Goal: Task Accomplishment & Management: Use online tool/utility

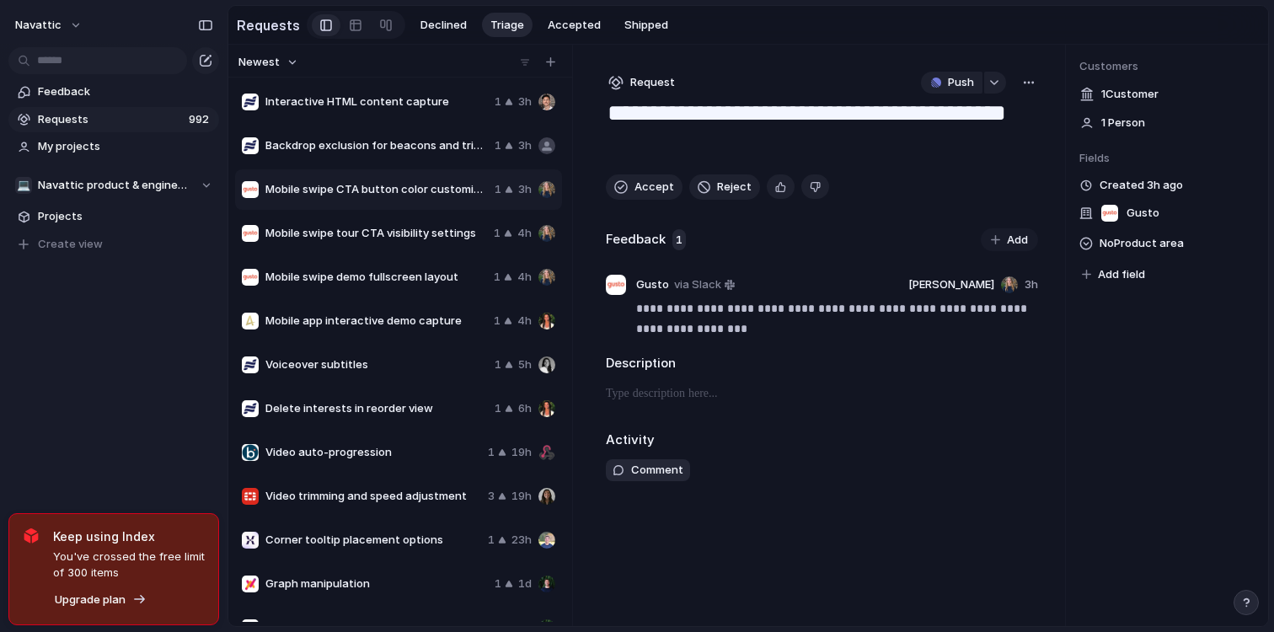
click at [664, 194] on span "Accept" at bounding box center [654, 187] width 40 height 17
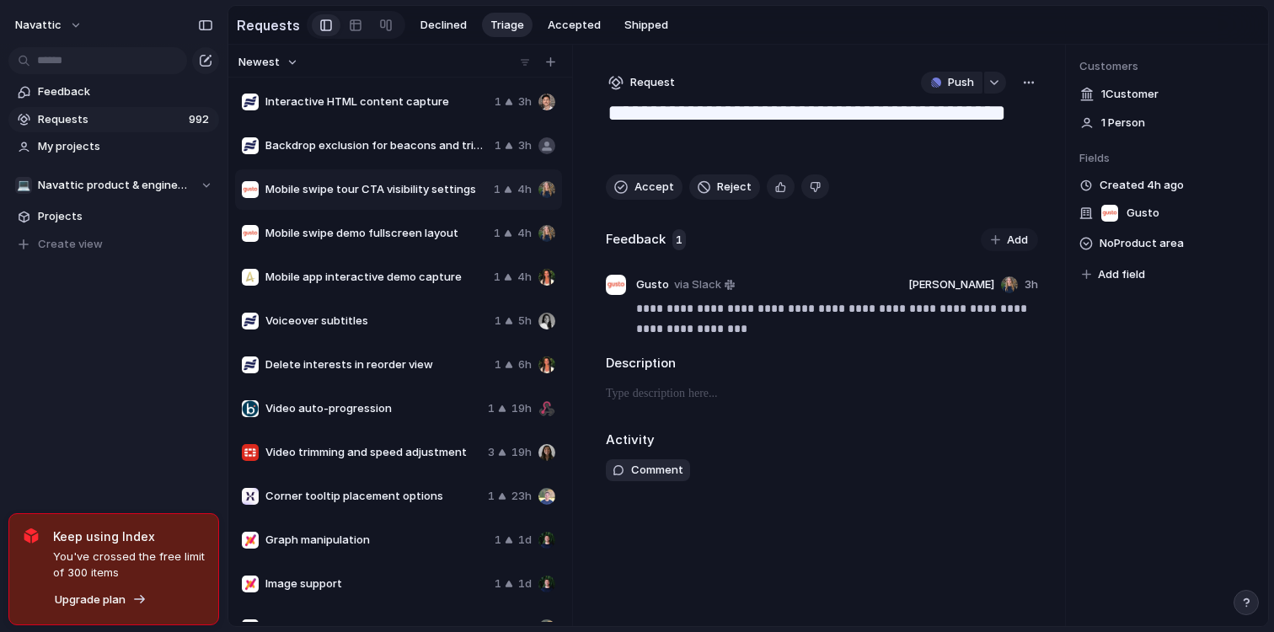
type textarea "**********"
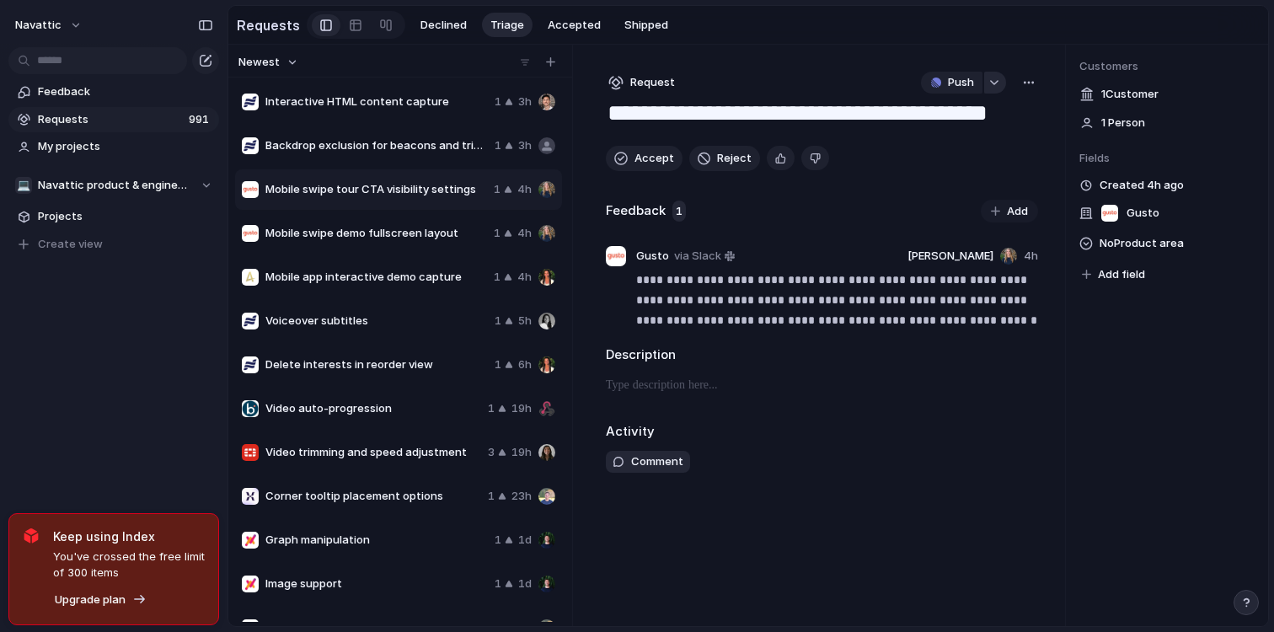
click at [996, 82] on div "button" at bounding box center [994, 82] width 12 height 7
click at [996, 82] on div "Projects Issues 08/03 Release 04/27 Release Demo maintenance 04/13 Release Nava…" at bounding box center [637, 316] width 1274 height 632
click at [996, 82] on div "button" at bounding box center [994, 82] width 12 height 7
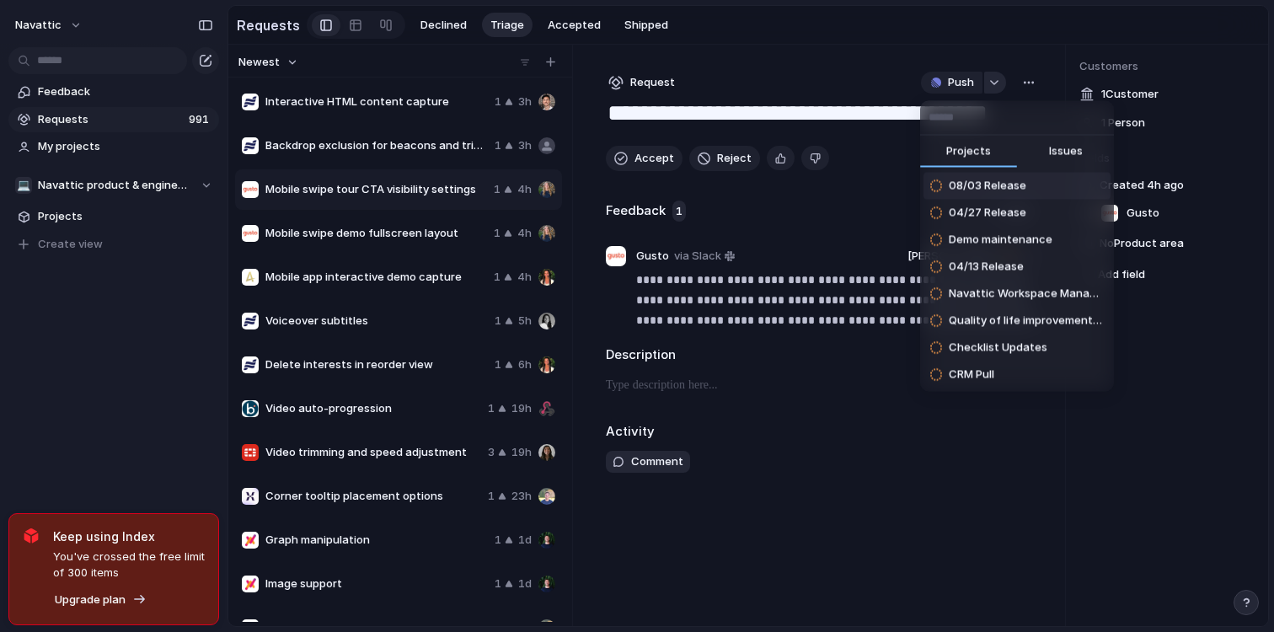
click at [996, 82] on div "Projects Issues 08/03 Release 04/27 Release Demo maintenance 04/13 Release Nava…" at bounding box center [637, 316] width 1274 height 632
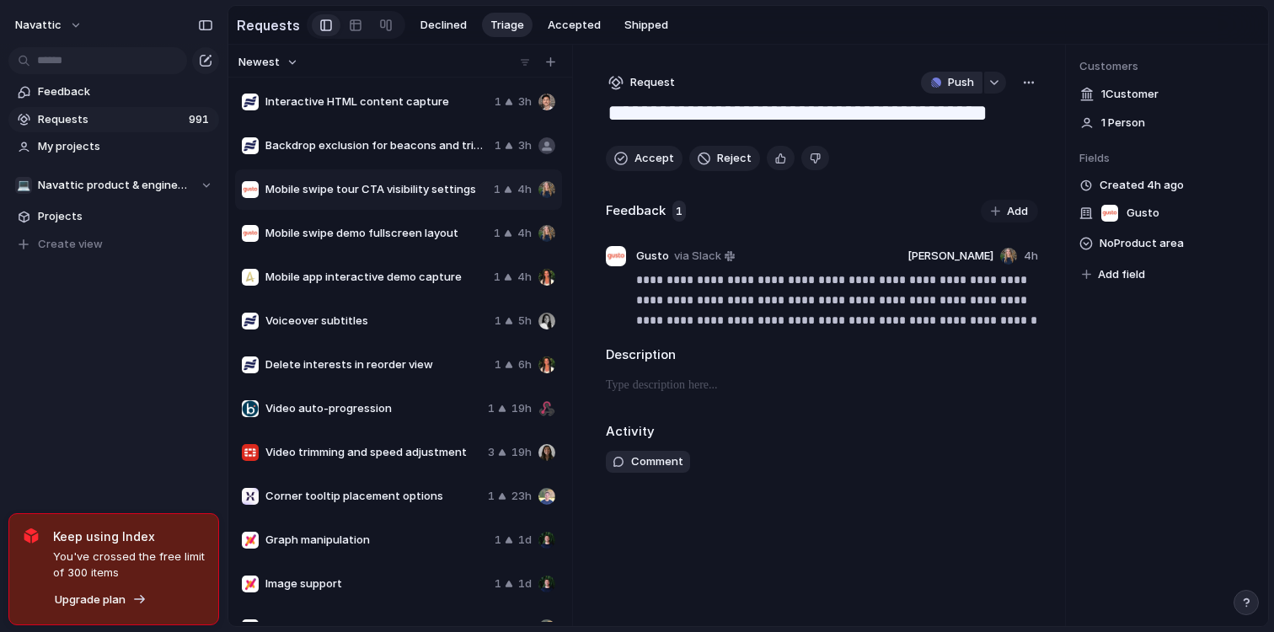
click at [969, 82] on span "Push" at bounding box center [961, 82] width 26 height 17
click at [944, 146] on li "Issue" at bounding box center [954, 145] width 96 height 27
click at [946, 79] on span "Open in Linear" at bounding box center [933, 82] width 73 height 17
